Goal: Task Accomplishment & Management: Complete application form

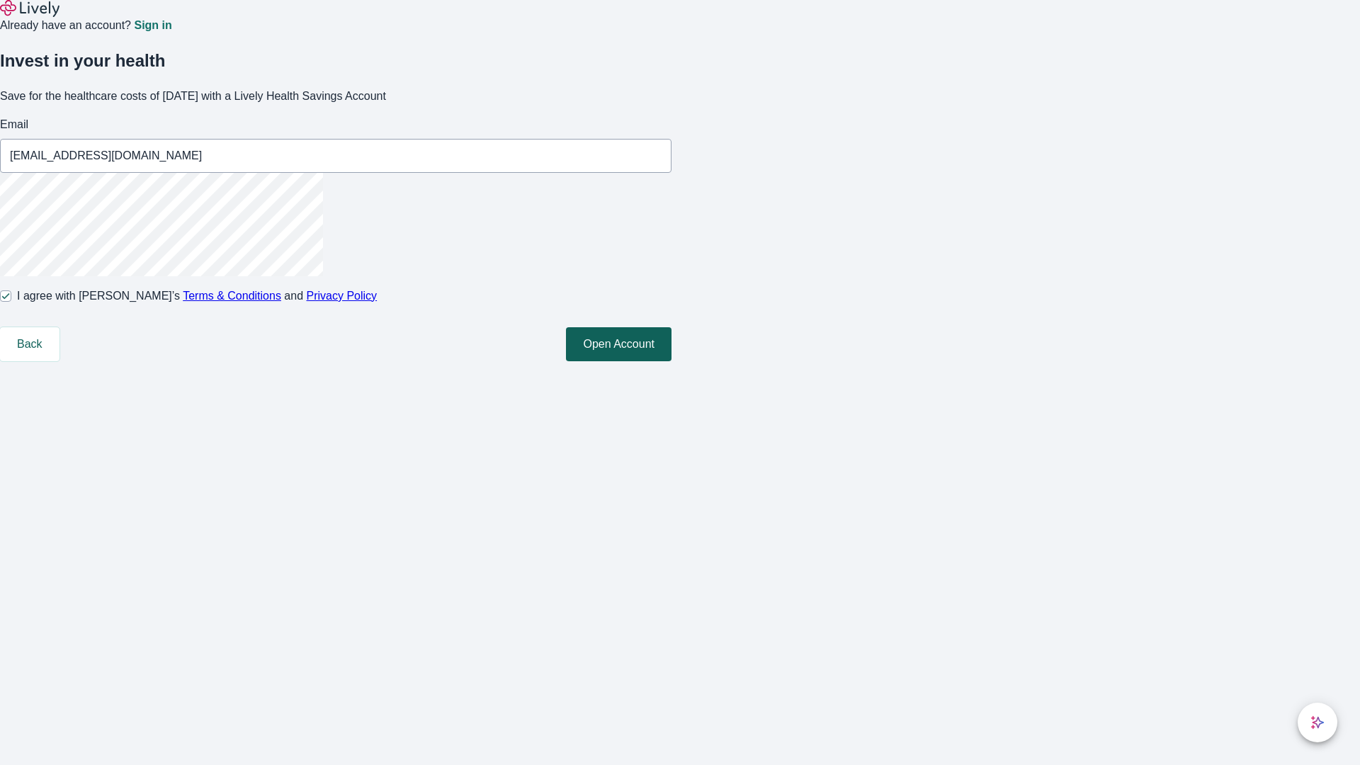
click at [672, 361] on button "Open Account" at bounding box center [619, 344] width 106 height 34
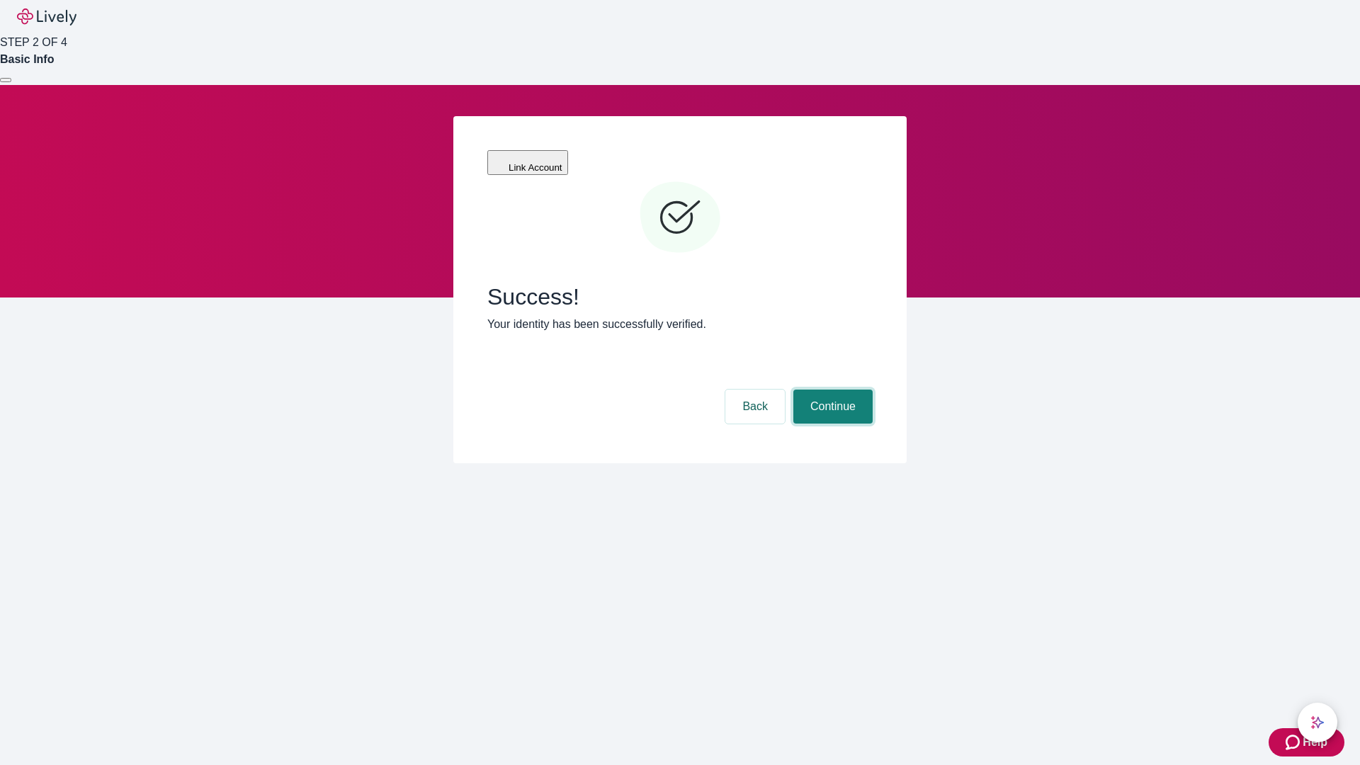
click at [831, 390] on button "Continue" at bounding box center [832, 407] width 79 height 34
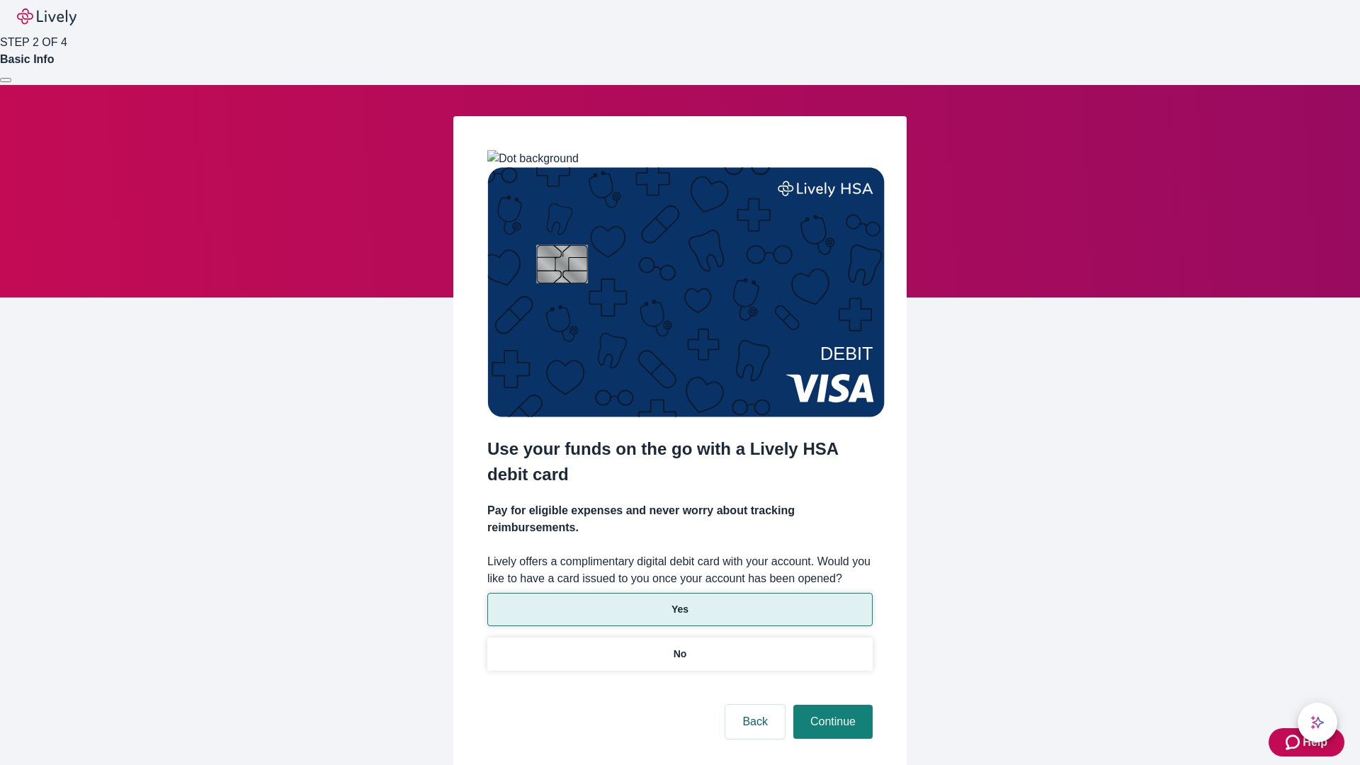
click at [679, 602] on p "Yes" at bounding box center [680, 609] width 17 height 15
click at [831, 705] on button "Continue" at bounding box center [832, 722] width 79 height 34
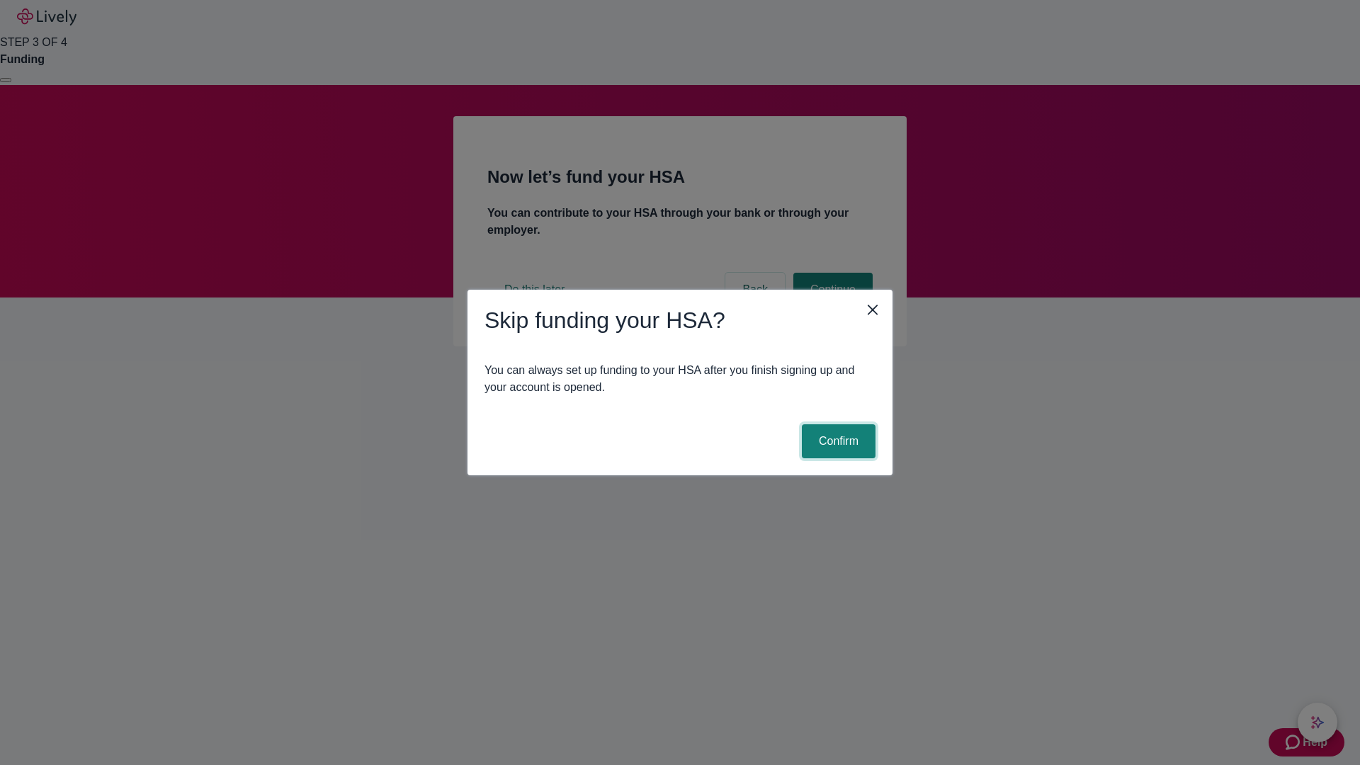
click at [837, 441] on button "Confirm" at bounding box center [839, 441] width 74 height 34
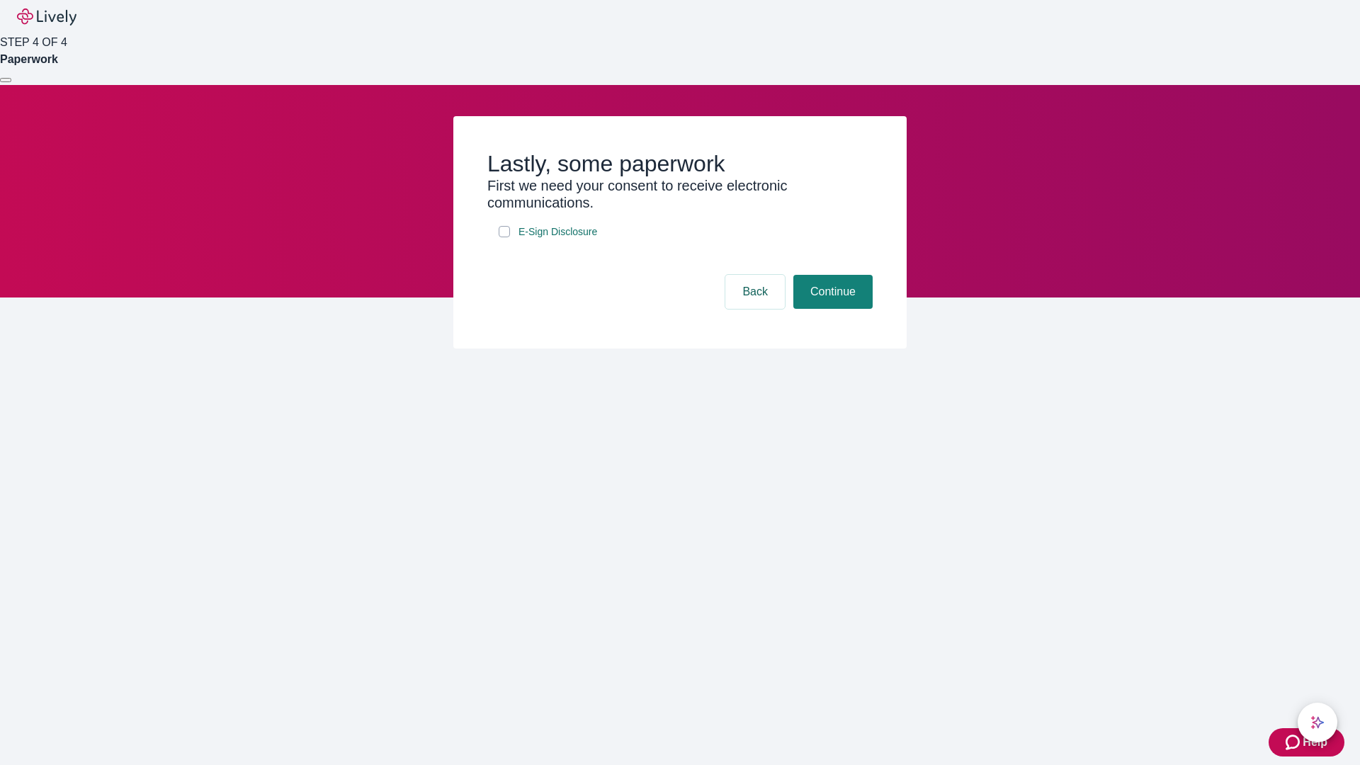
click at [504, 237] on input "E-Sign Disclosure" at bounding box center [504, 231] width 11 height 11
checkbox input "true"
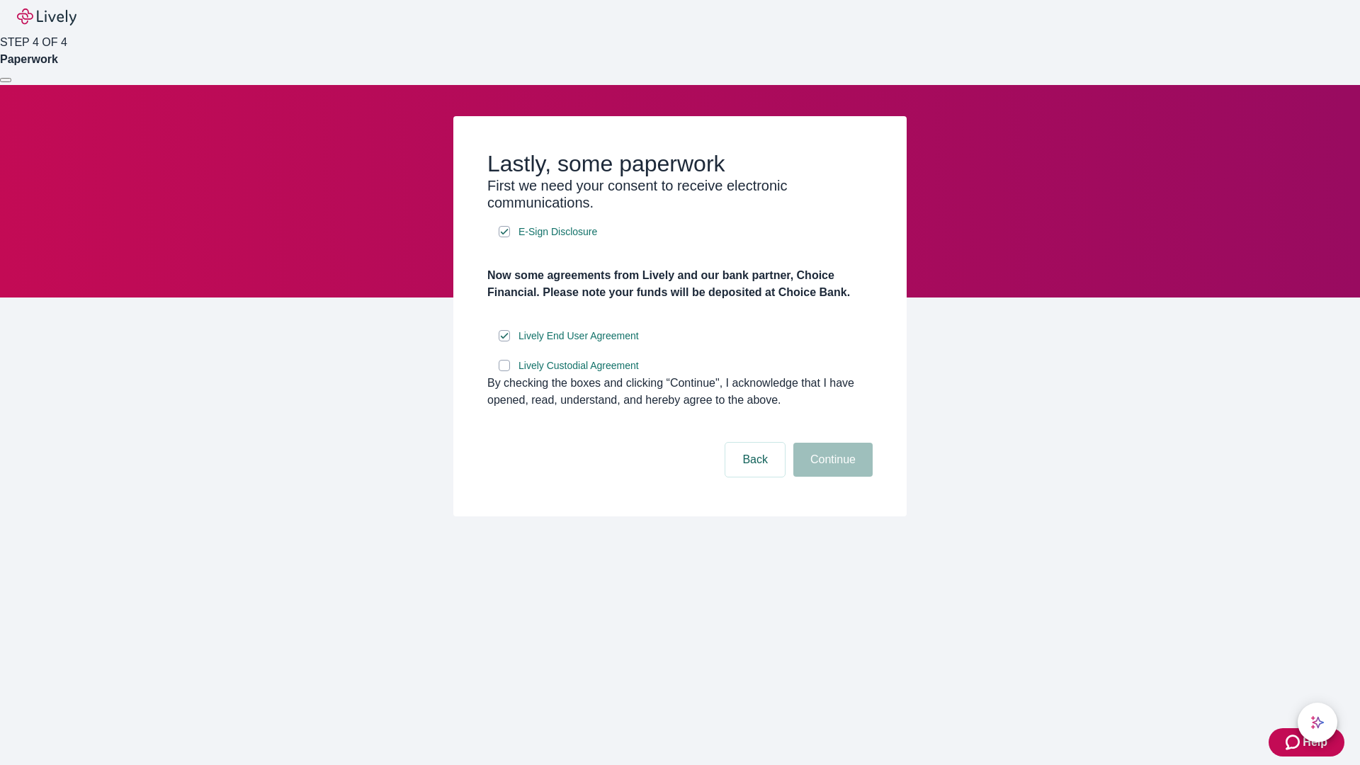
click at [504, 371] on input "Lively Custodial Agreement" at bounding box center [504, 365] width 11 height 11
checkbox input "true"
click at [831, 477] on button "Continue" at bounding box center [832, 460] width 79 height 34
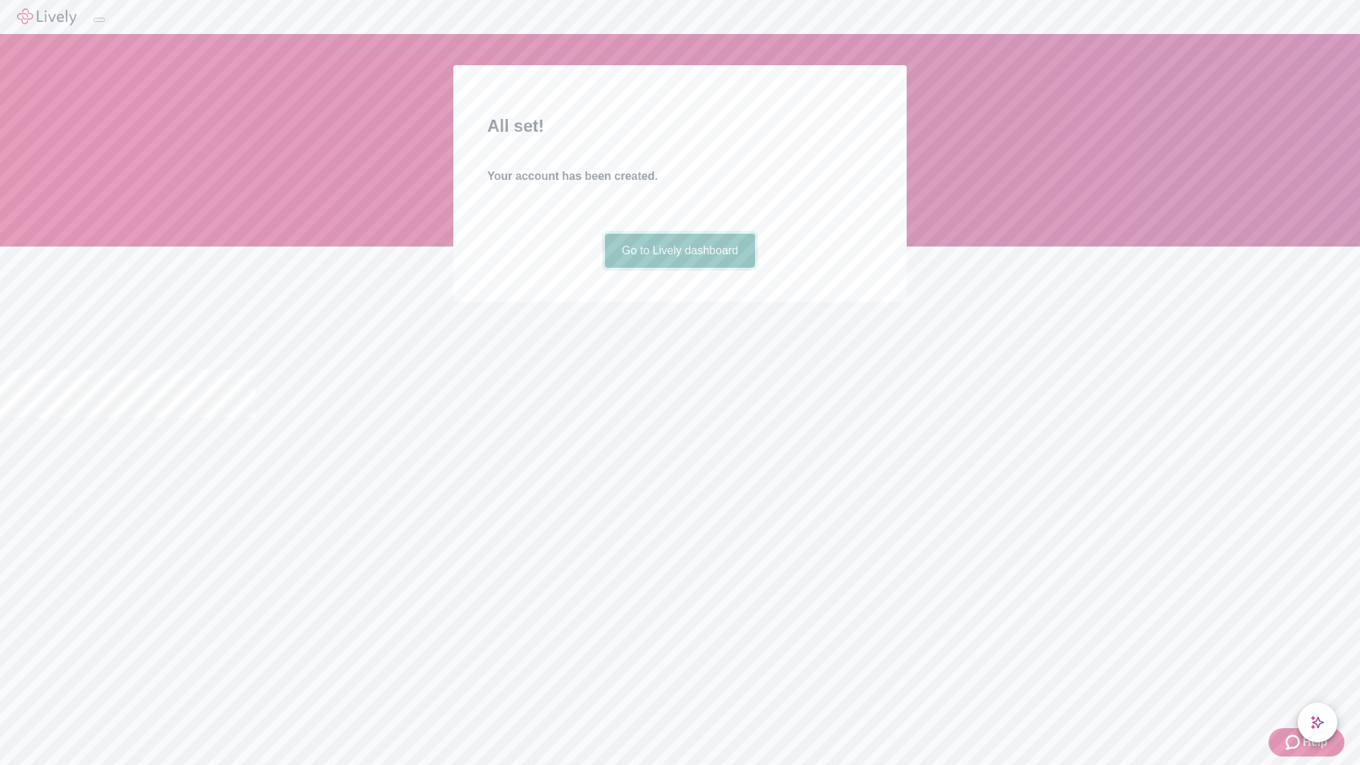
click at [679, 268] on link "Go to Lively dashboard" at bounding box center [680, 251] width 151 height 34
